Goal: Information Seeking & Learning: Learn about a topic

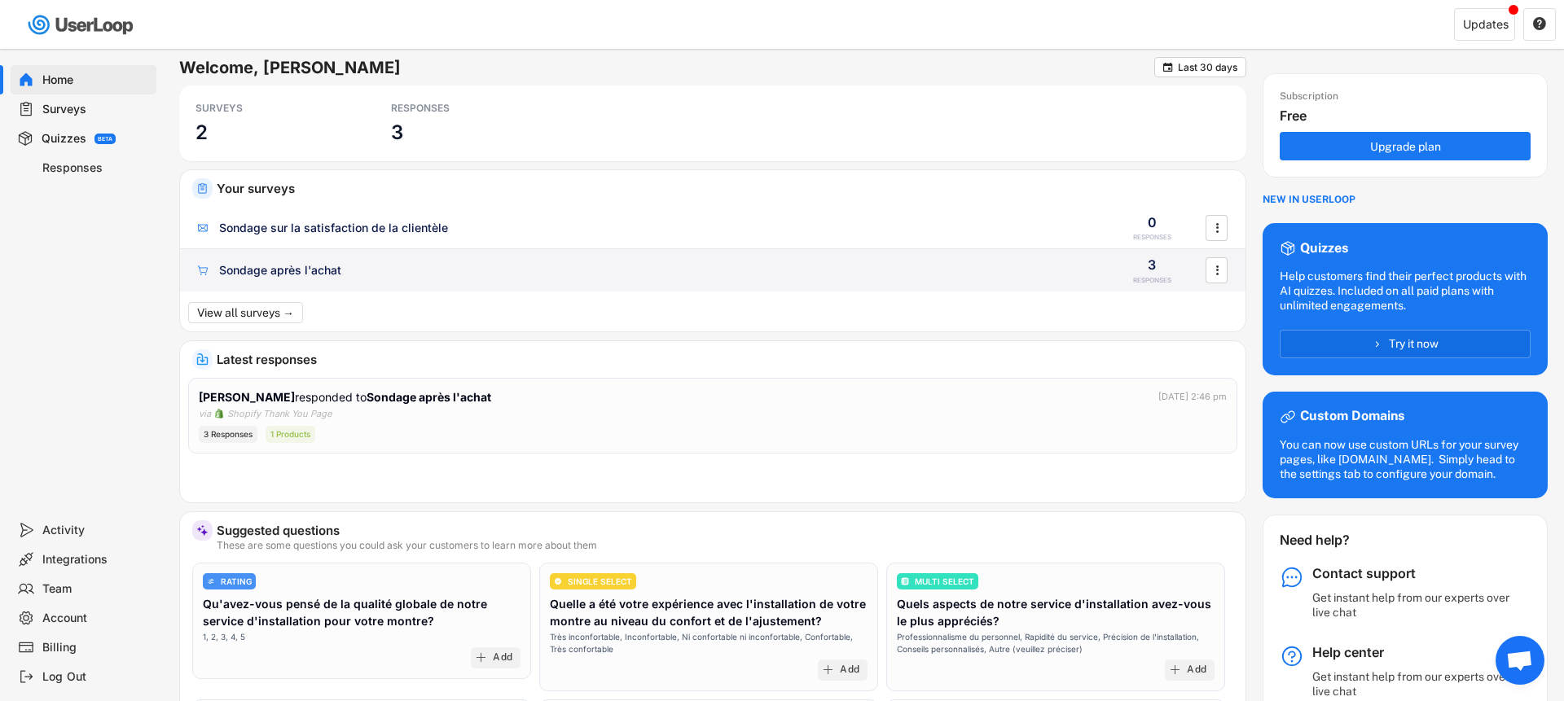
click at [479, 284] on div "Sondage après l'achat 3 RESPONSES " at bounding box center [713, 270] width 1066 height 42
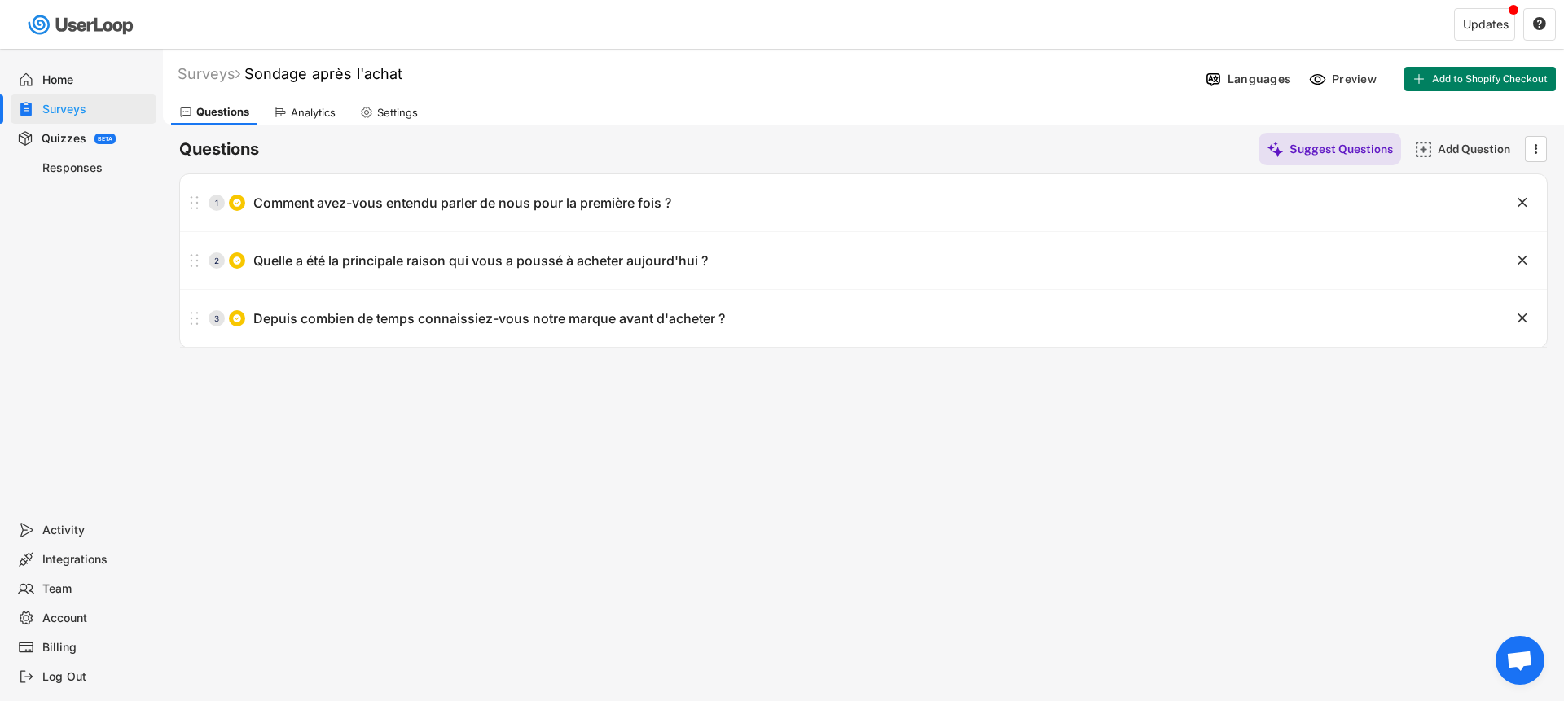
click at [83, 80] on div "Home" at bounding box center [96, 80] width 108 height 15
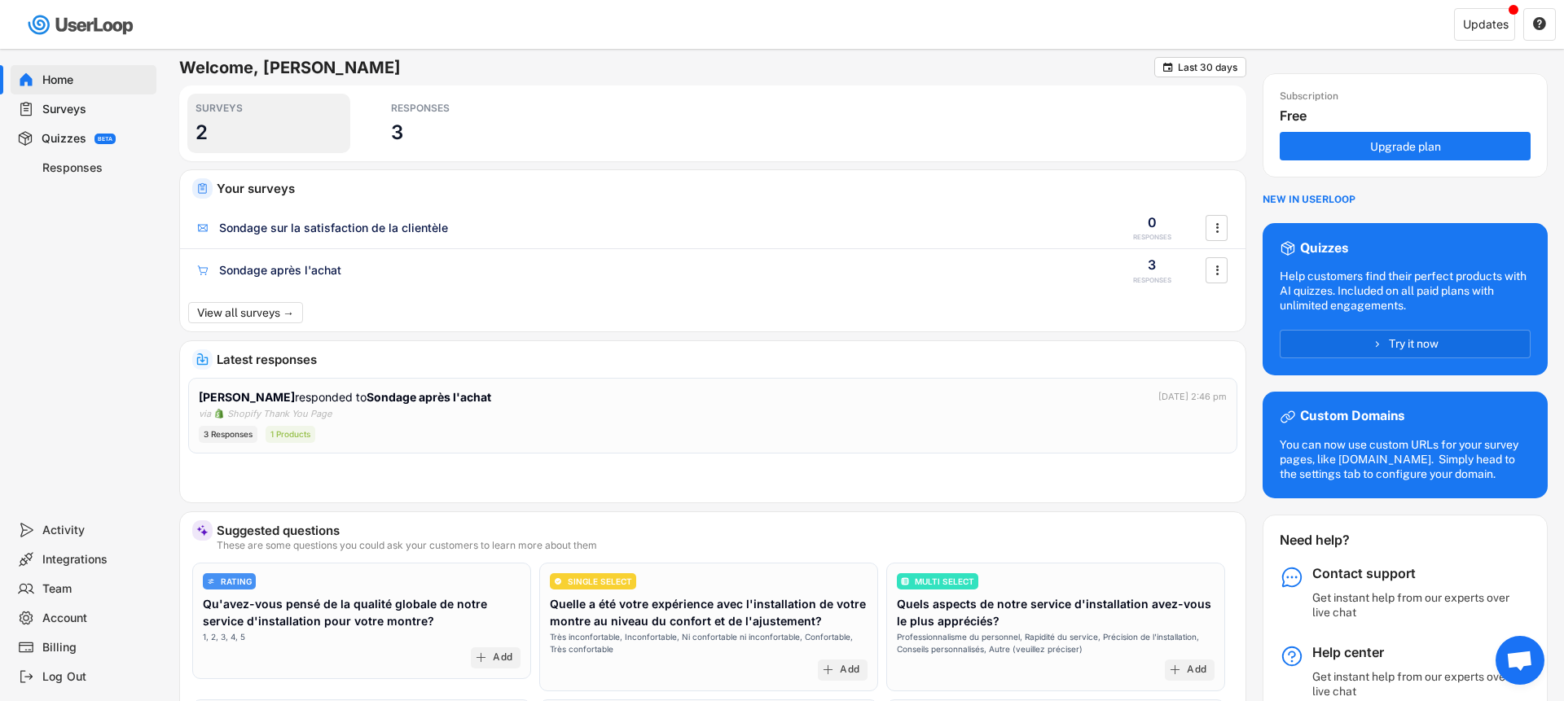
click at [395, 120] on h3 "3" at bounding box center [397, 132] width 12 height 25
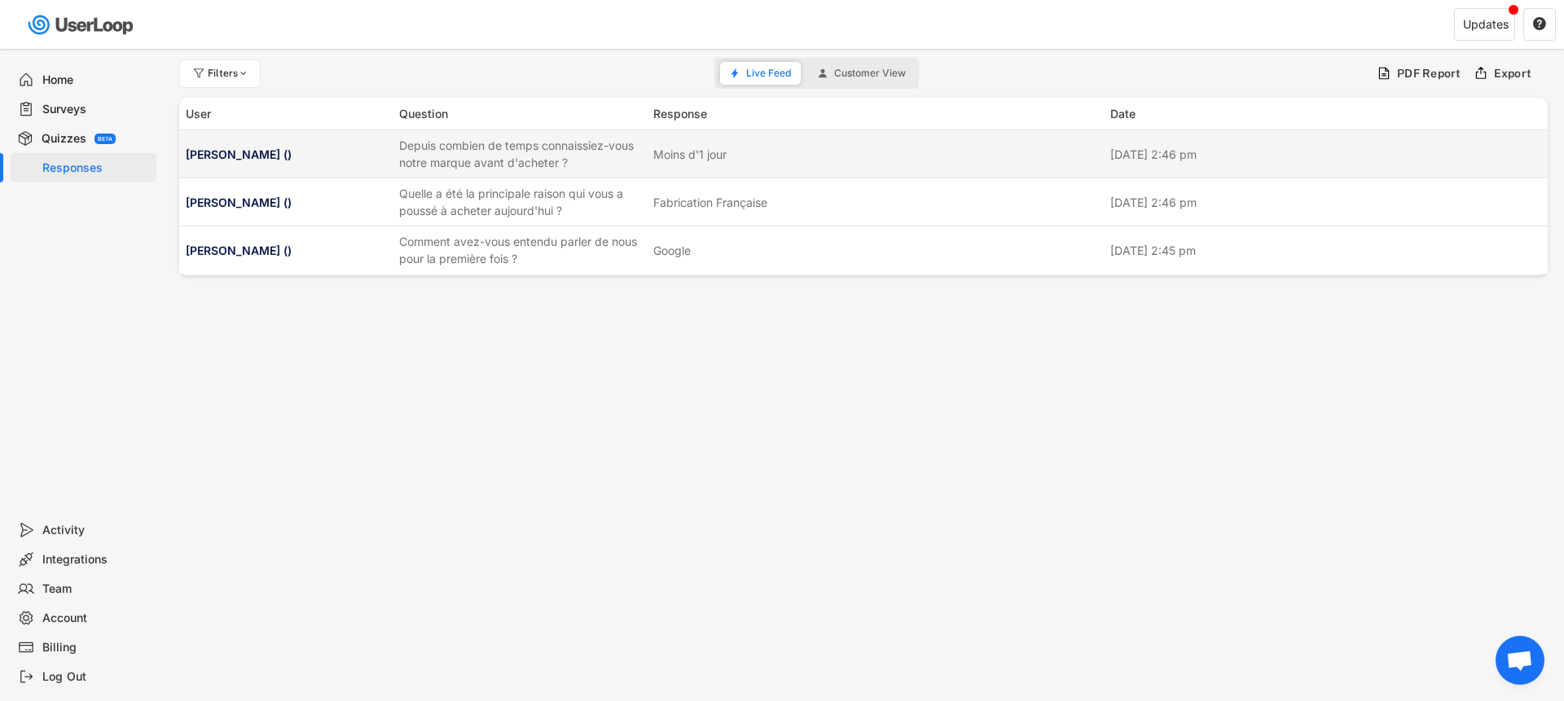
click at [547, 161] on div "Depuis combien de temps connaissiez-vous notre marque avant d'acheter ?" at bounding box center [521, 154] width 244 height 34
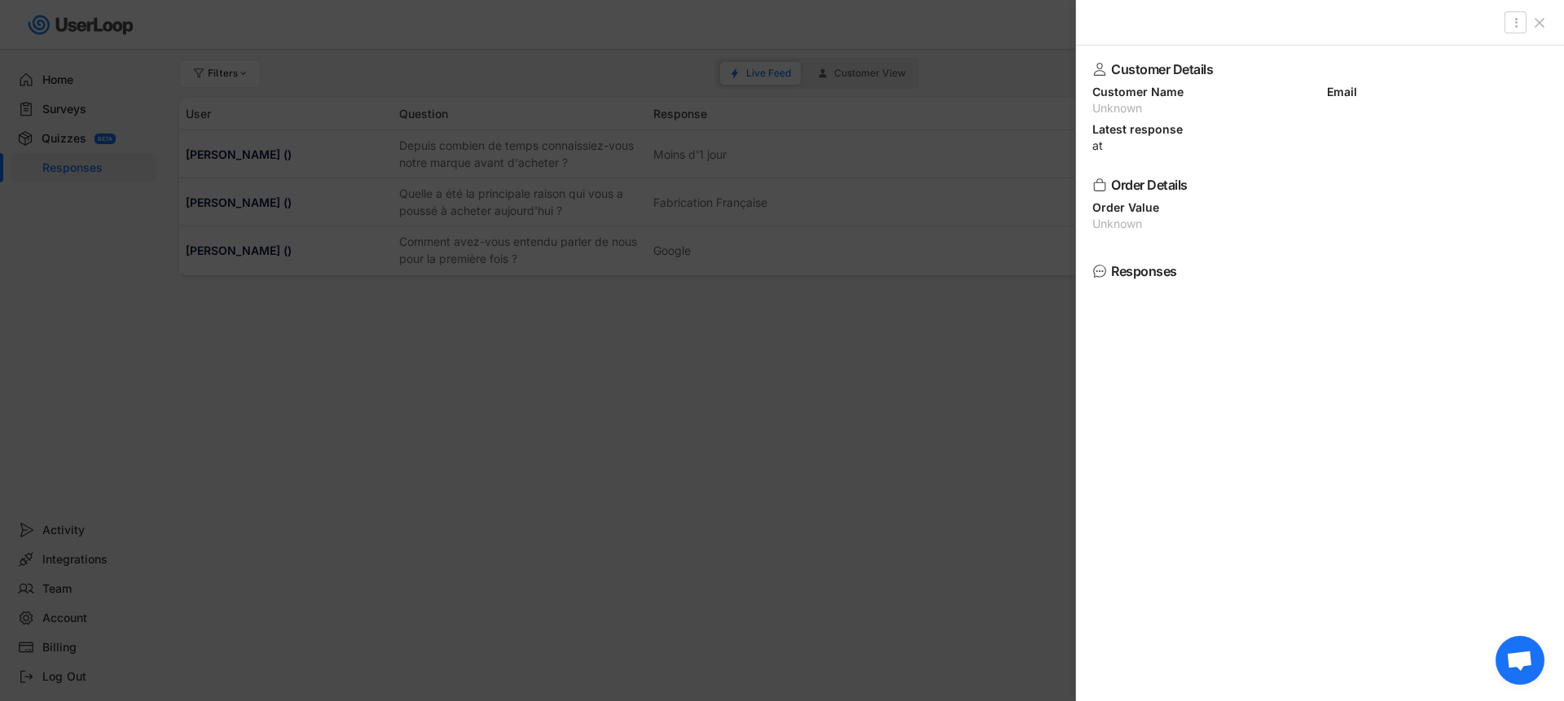
click at [553, 170] on div at bounding box center [782, 350] width 1564 height 701
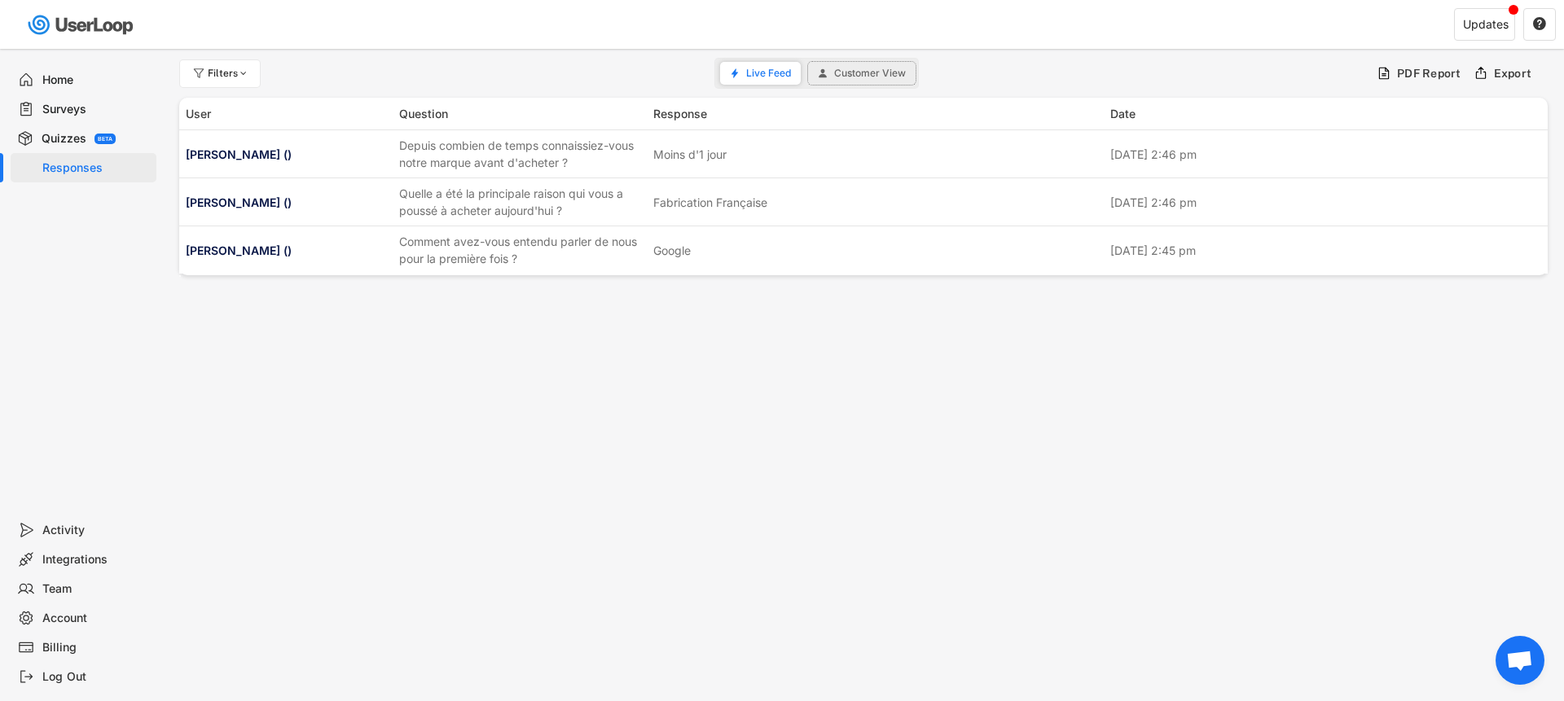
click at [856, 62] on button "Customer View" at bounding box center [862, 73] width 108 height 23
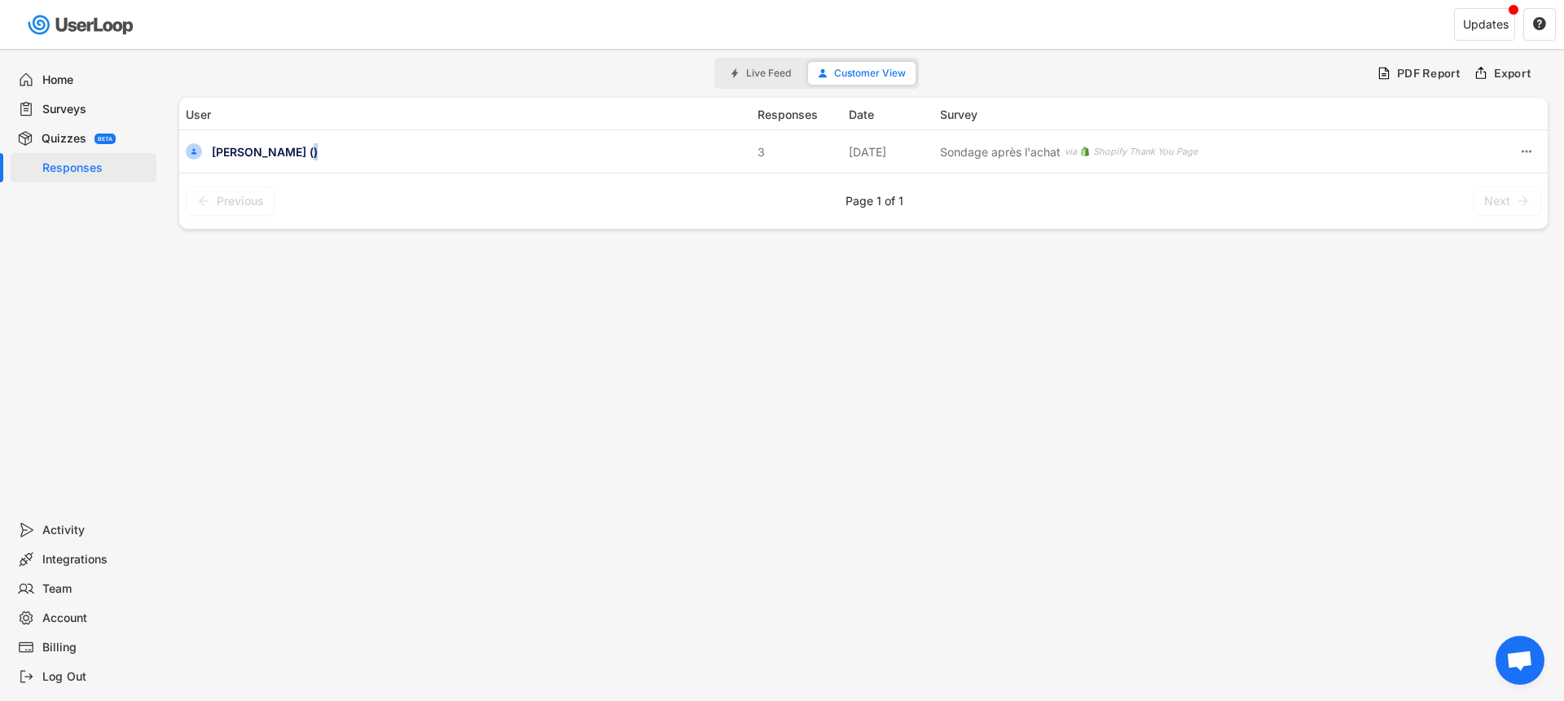
click at [291, 148] on div "[PERSON_NAME] ()" at bounding box center [480, 151] width 536 height 17
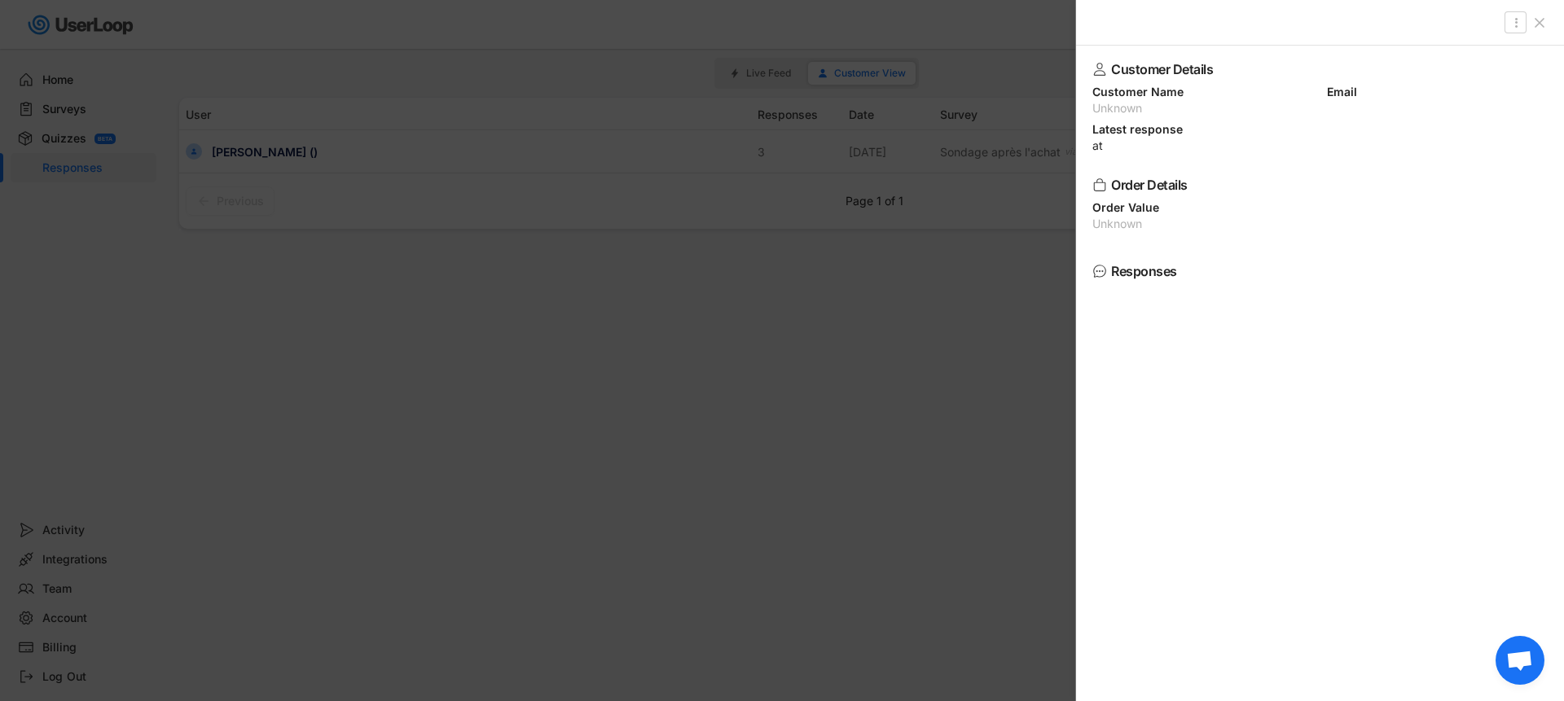
click at [954, 91] on div at bounding box center [782, 350] width 1564 height 701
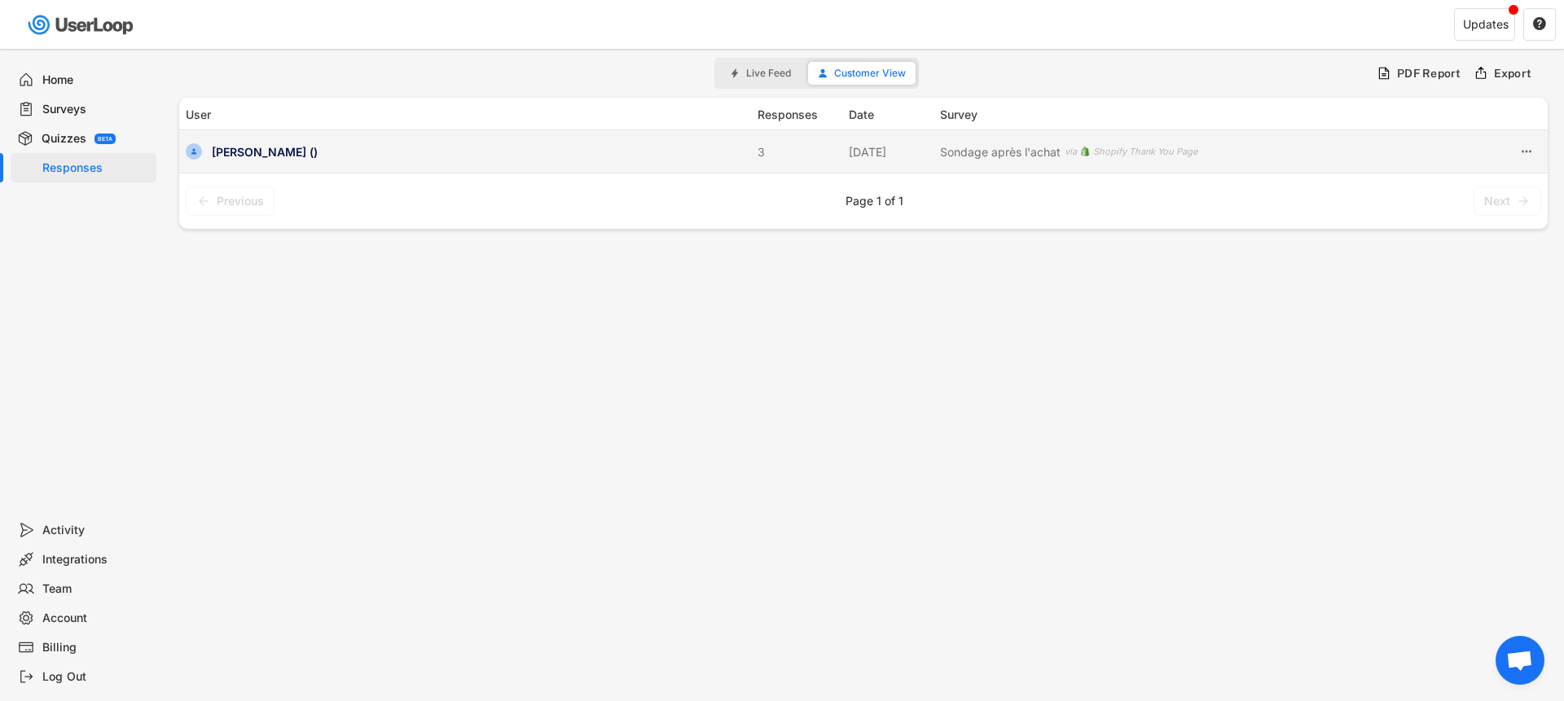
click at [767, 148] on div "3" at bounding box center [798, 151] width 81 height 17
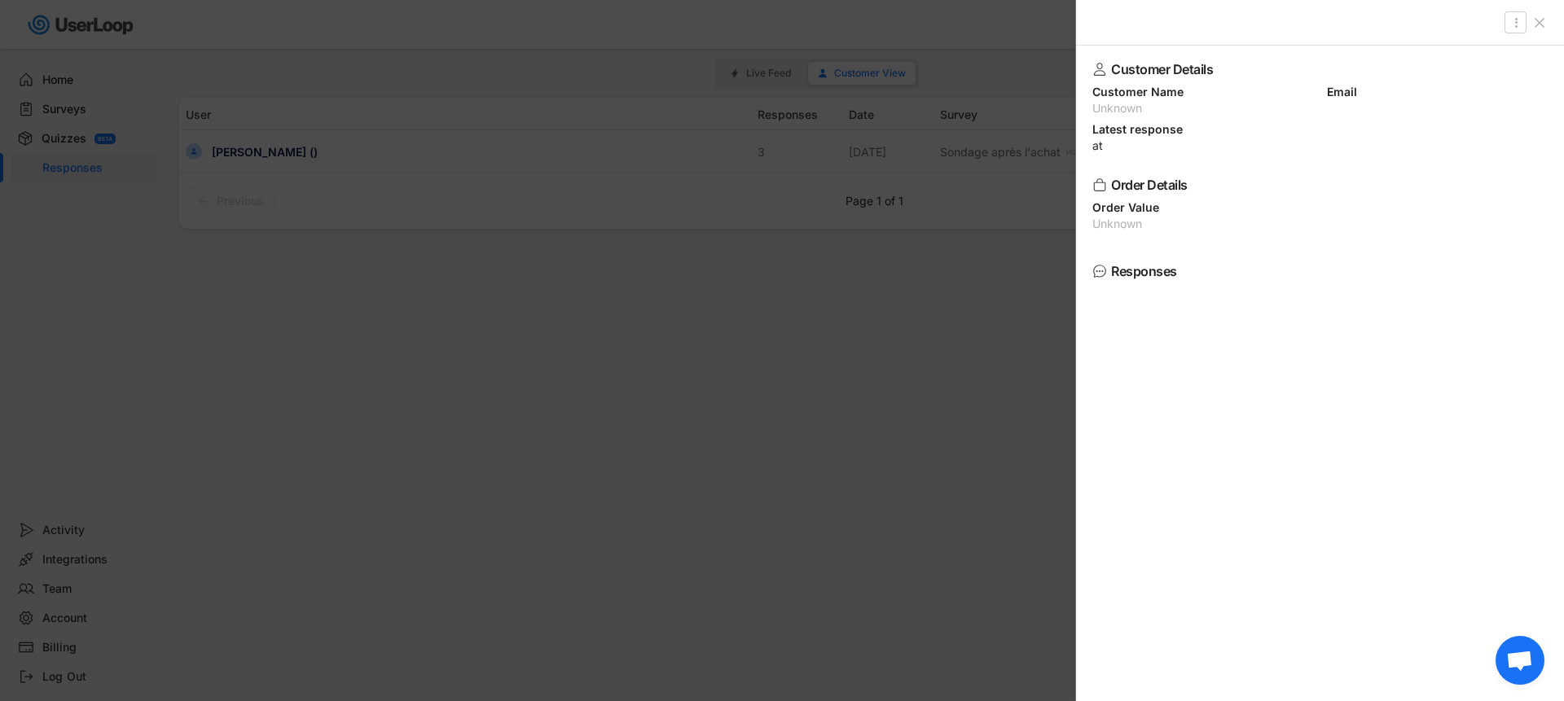
click at [752, 86] on div at bounding box center [782, 350] width 1564 height 701
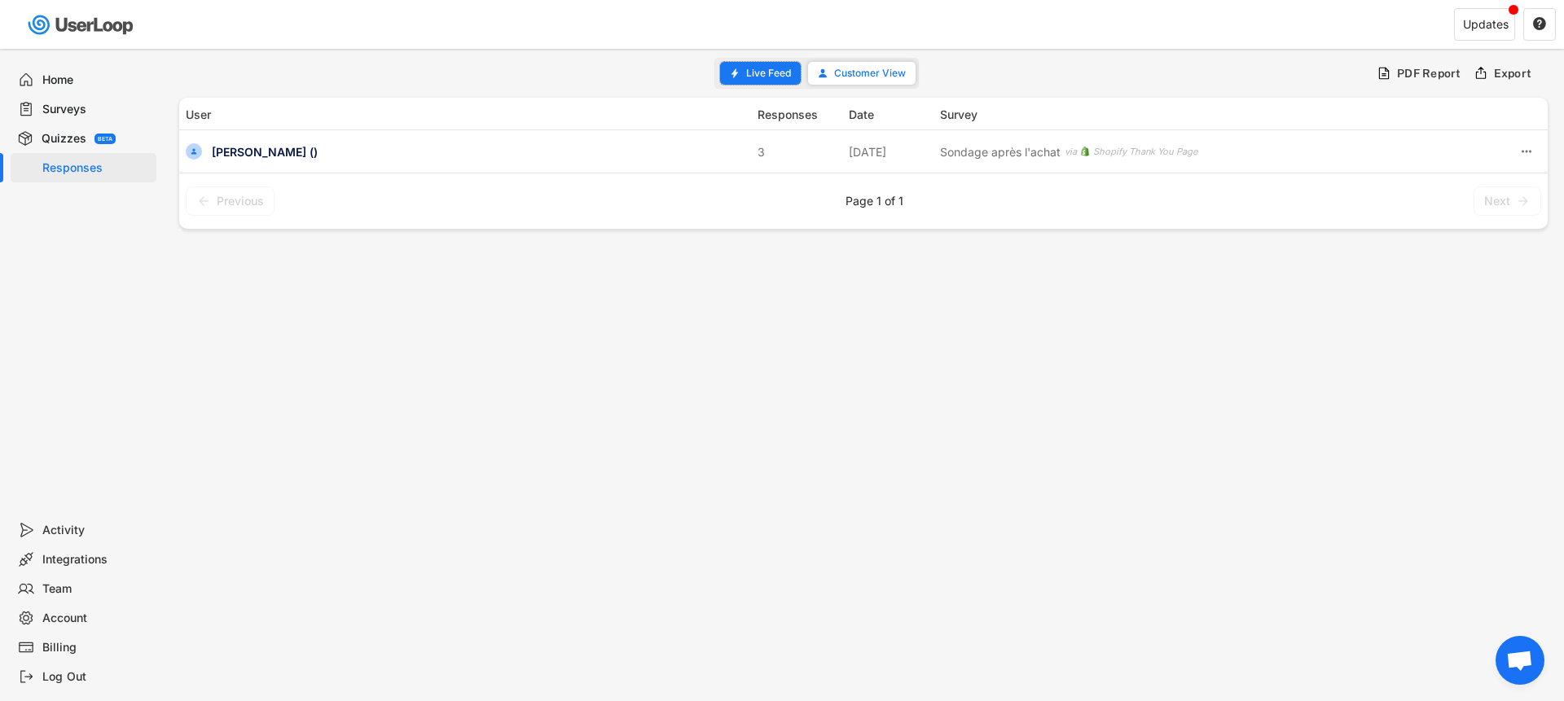
click at [751, 75] on span "Live Feed" at bounding box center [768, 73] width 45 height 10
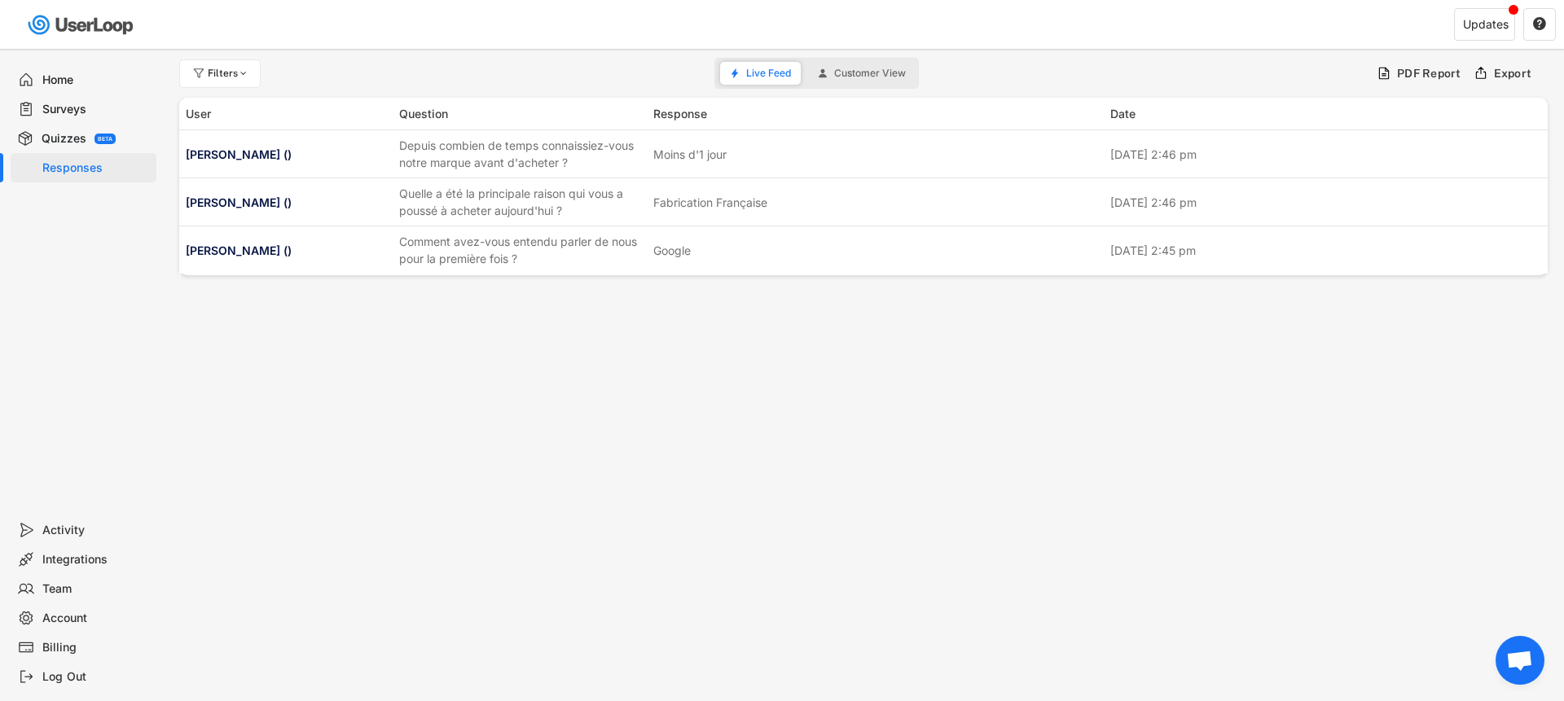
click at [95, 139] on div "BETA" at bounding box center [105, 139] width 21 height 11
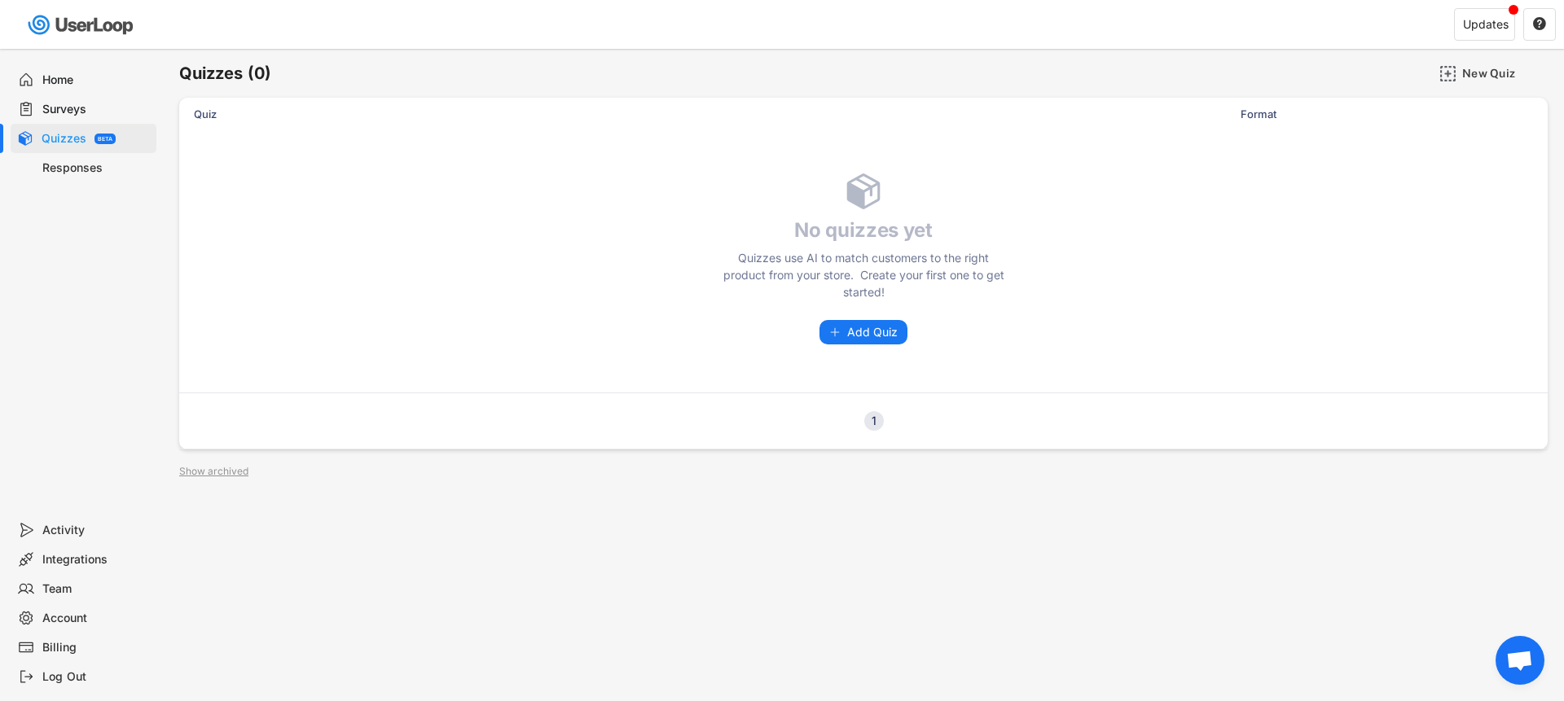
click at [83, 118] on div "Surveys" at bounding box center [84, 109] width 146 height 29
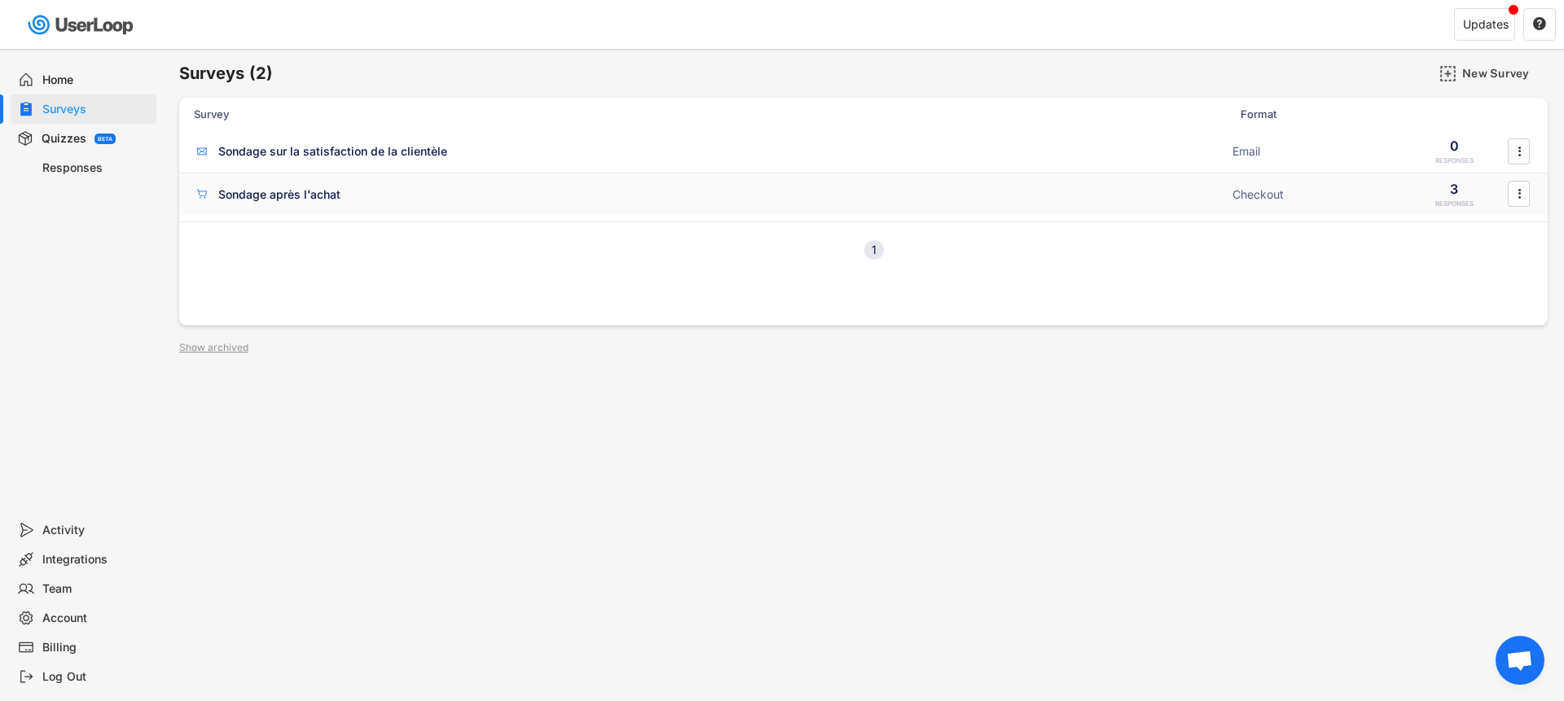
click at [265, 194] on div "Sondage après l'achat" at bounding box center [279, 195] width 122 height 16
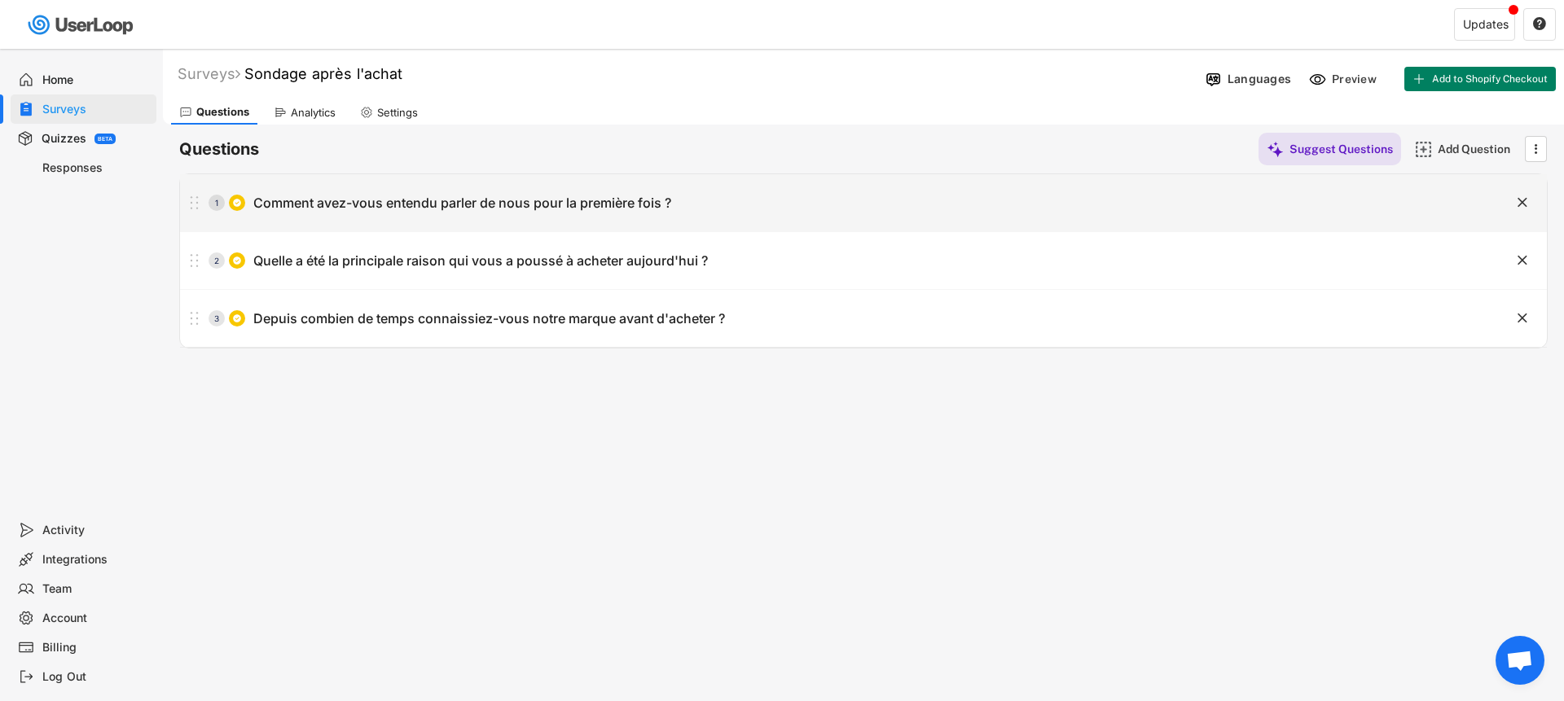
click at [321, 206] on div "Comment avez-vous entendu parler de nous pour la première fois ?" at bounding box center [462, 203] width 418 height 17
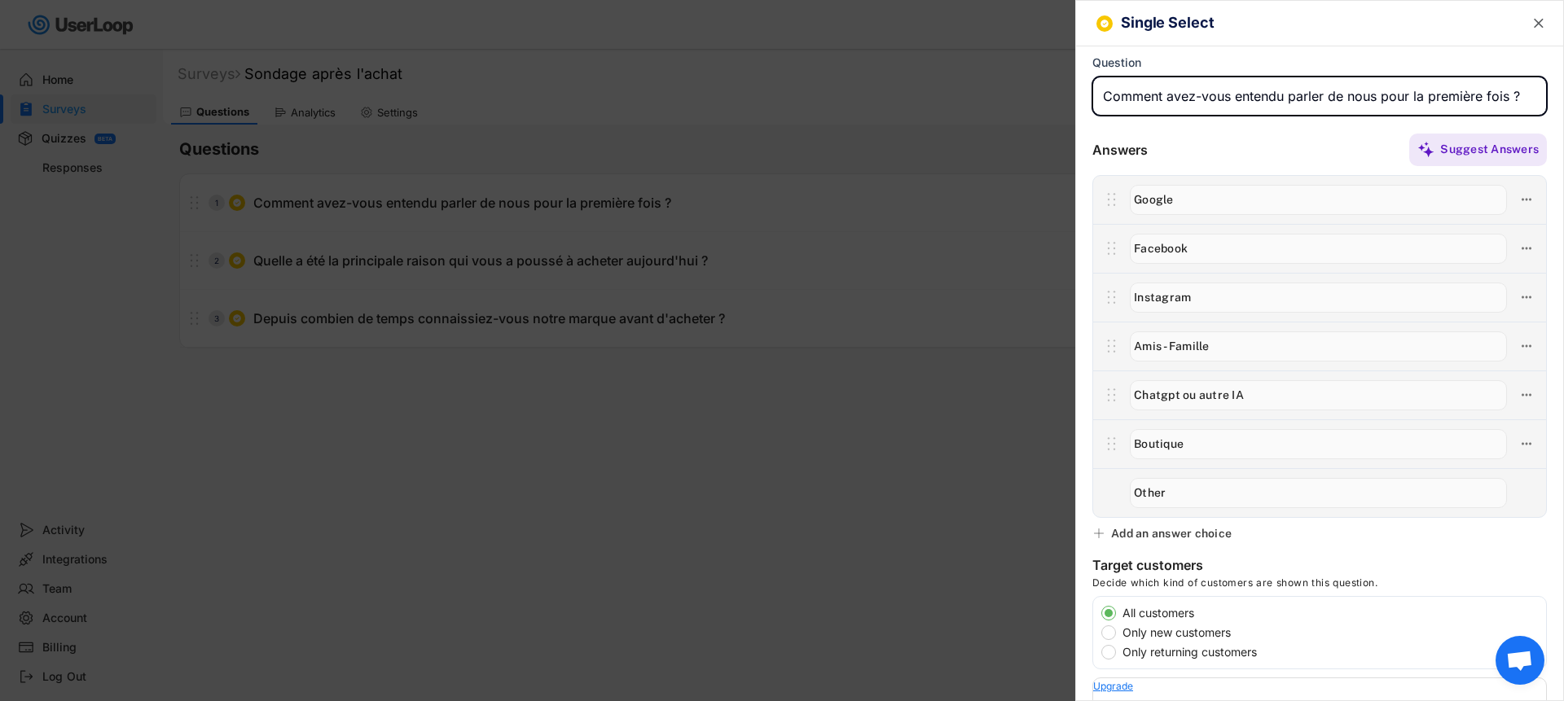
click at [456, 333] on div at bounding box center [782, 350] width 1564 height 701
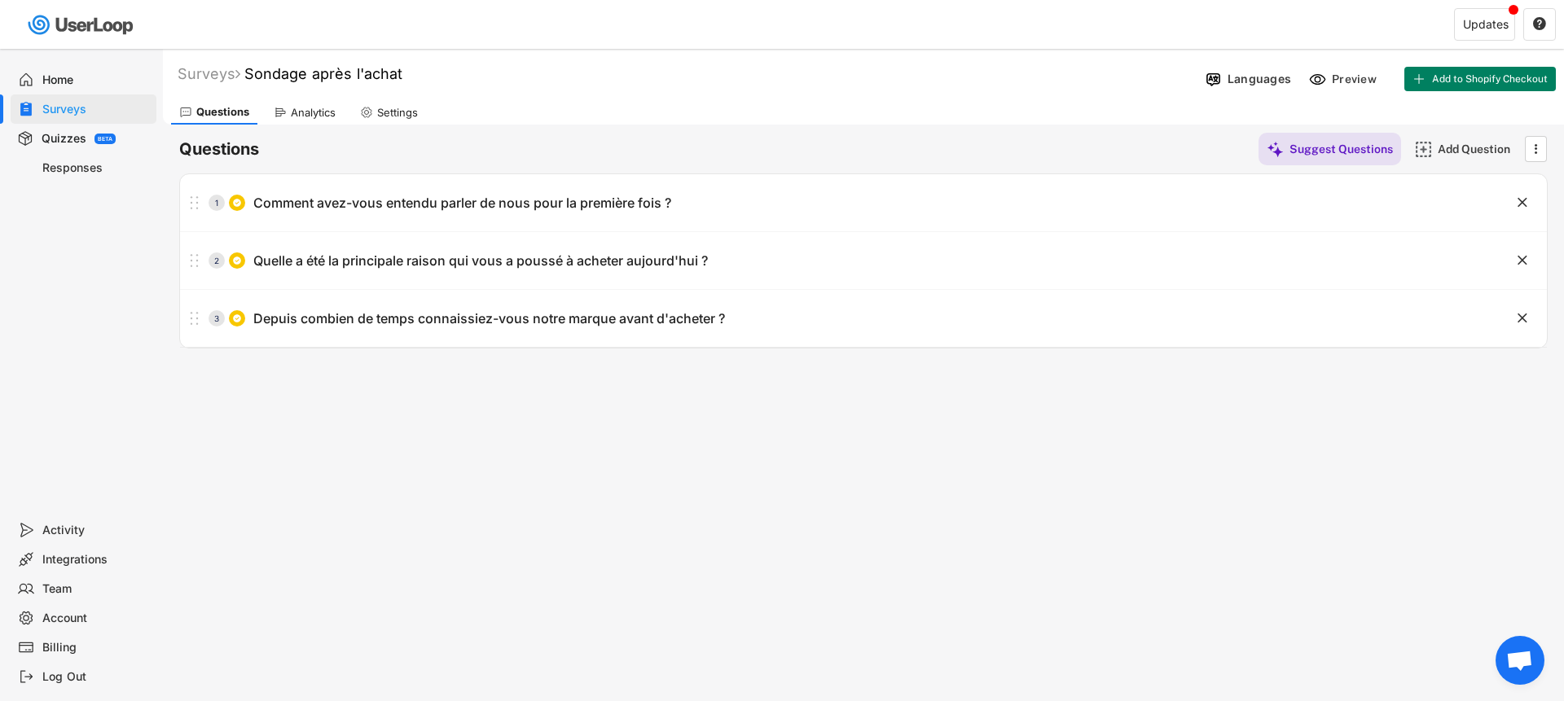
click at [323, 118] on div "Analytics" at bounding box center [313, 113] width 45 height 14
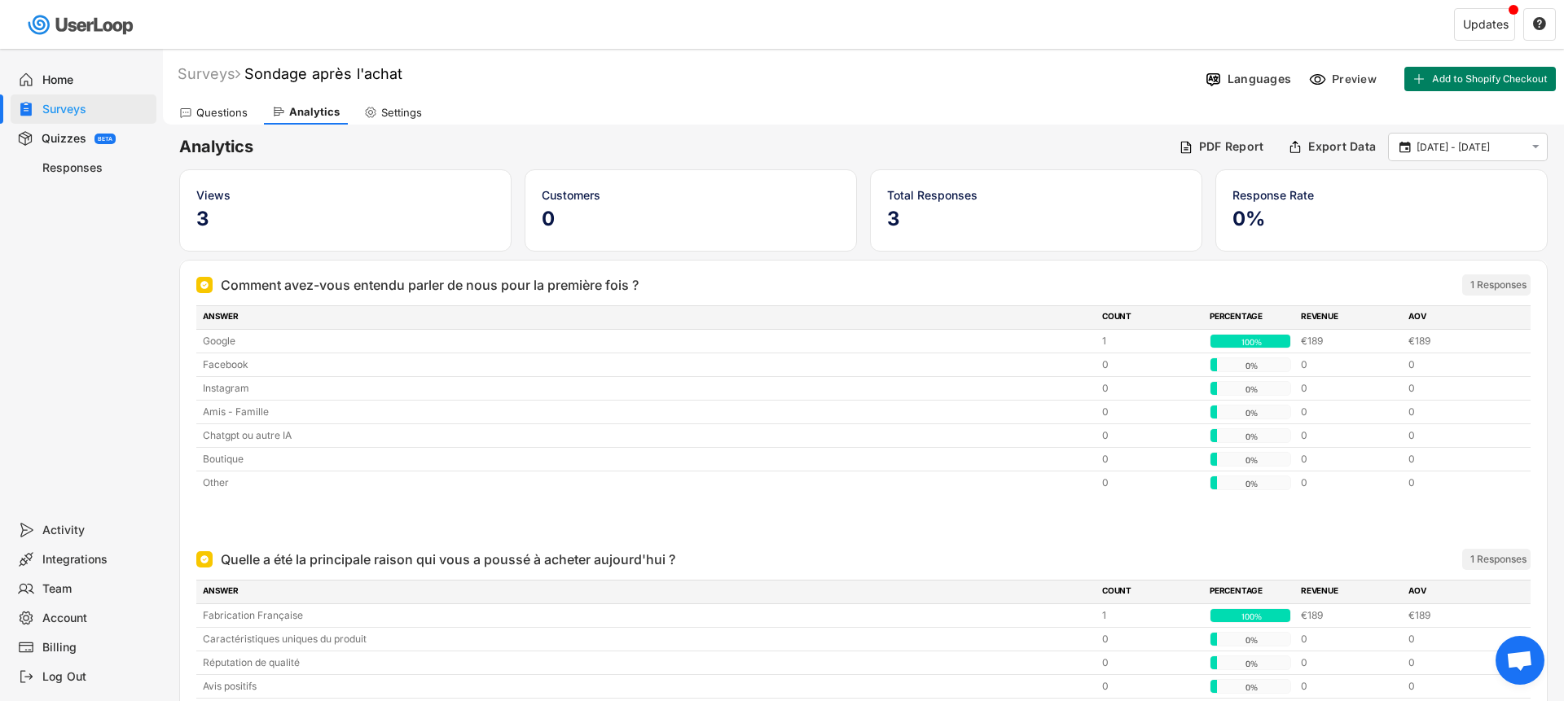
click at [72, 64] on div "Home Surveys Quizzes BETA Responses" at bounding box center [81, 282] width 163 height 467
click at [74, 73] on div "Home" at bounding box center [96, 80] width 108 height 15
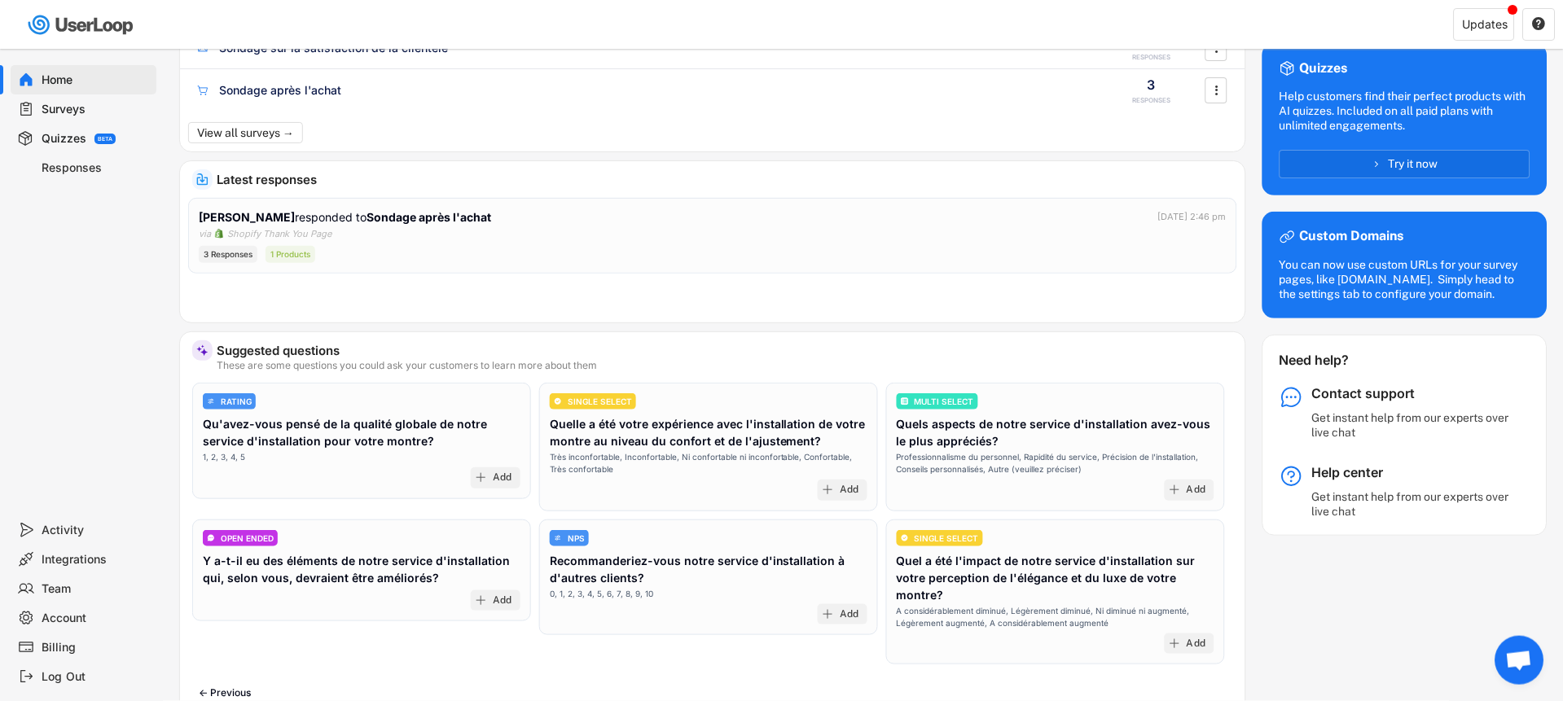
scroll to position [184, 0]
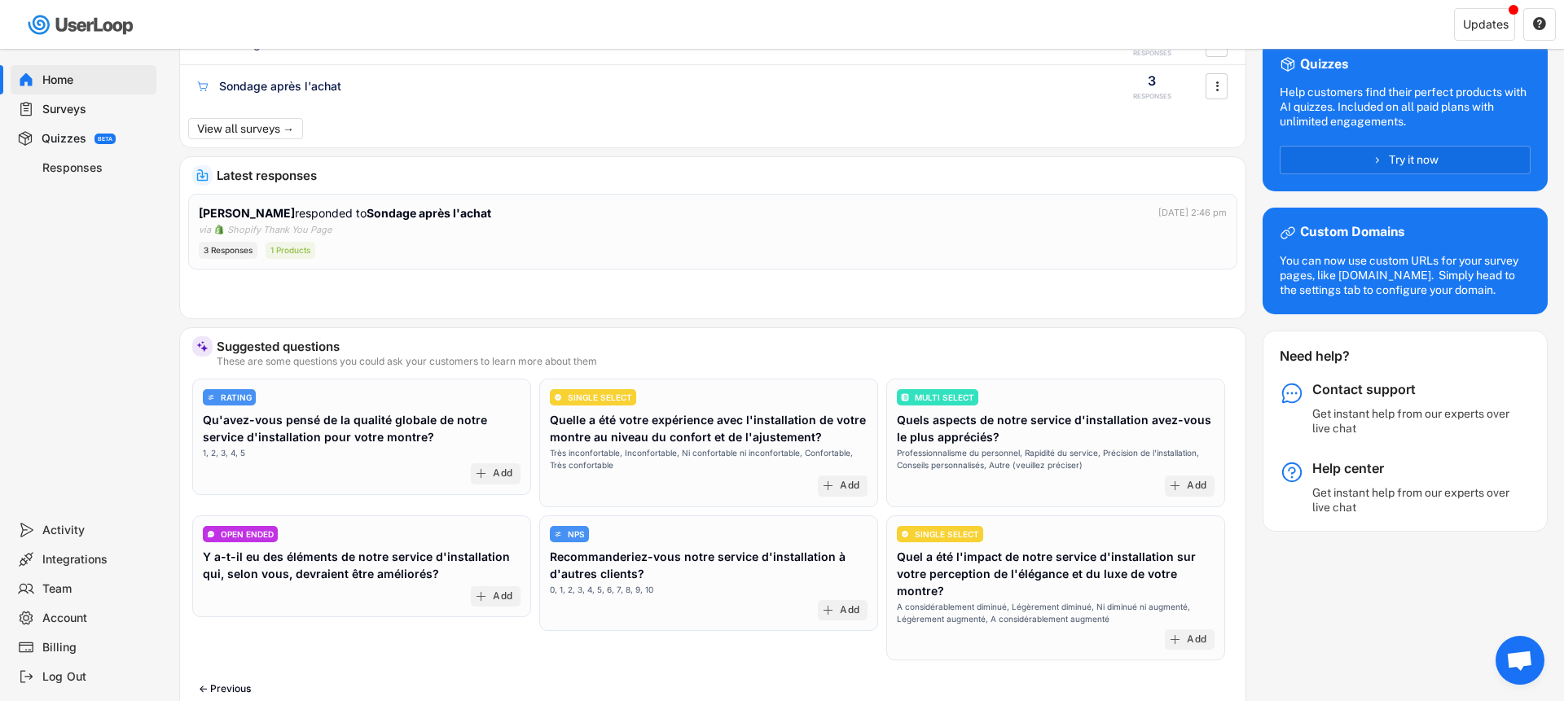
click at [328, 350] on div "Suggested questions" at bounding box center [725, 347] width 1017 height 12
